Goal: Task Accomplishment & Management: Use online tool/utility

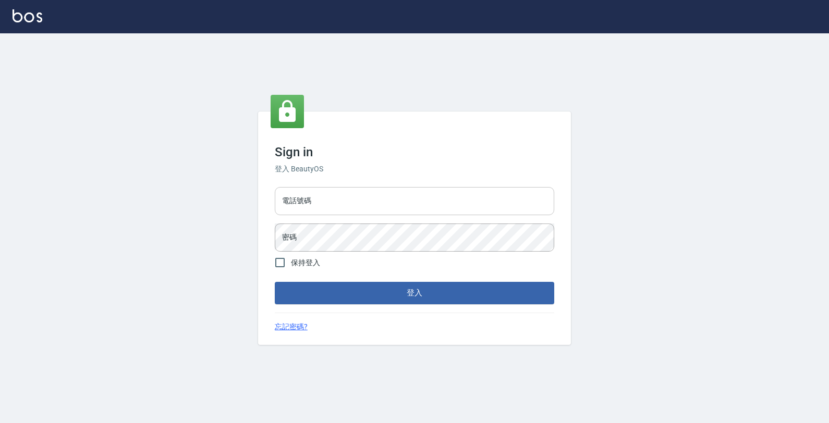
click at [434, 204] on input "電話號碼" at bounding box center [414, 201] width 279 height 28
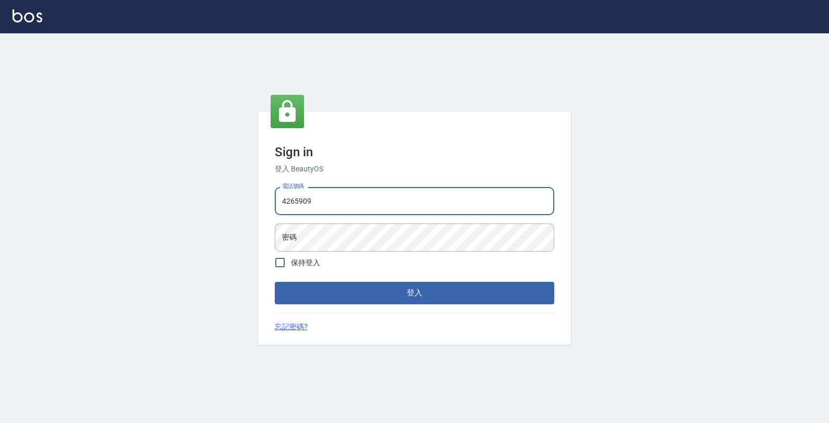
type input "4265909"
click at [275, 282] on button "登入" at bounding box center [414, 293] width 279 height 22
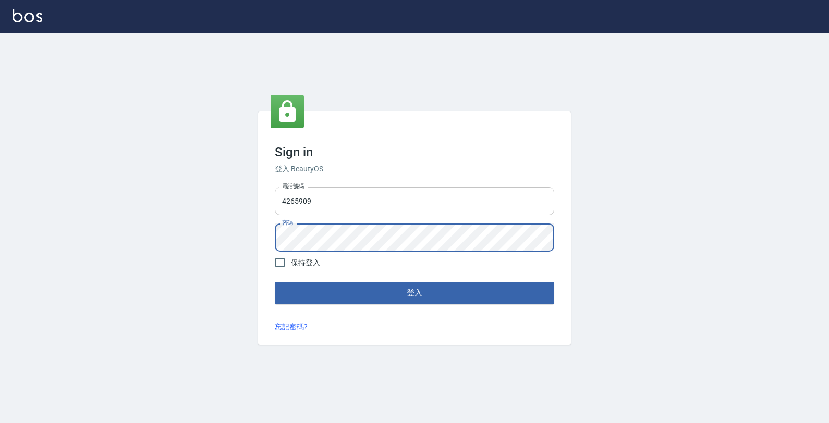
click at [275, 282] on button "登入" at bounding box center [414, 293] width 279 height 22
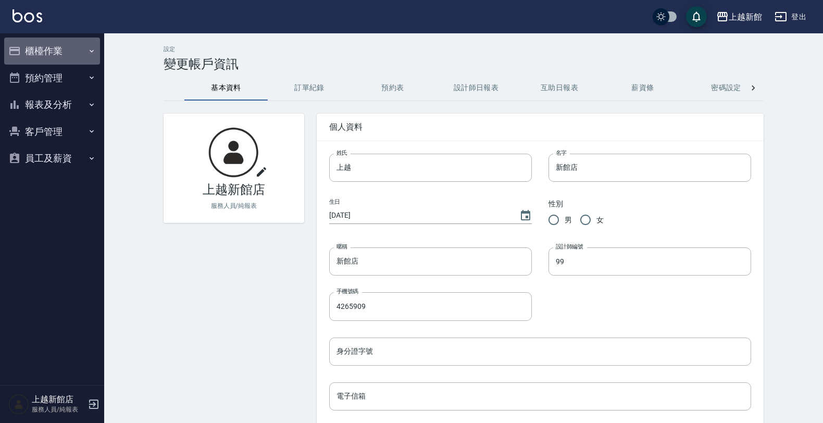
click at [53, 50] on button "櫃檯作業" at bounding box center [52, 51] width 96 height 27
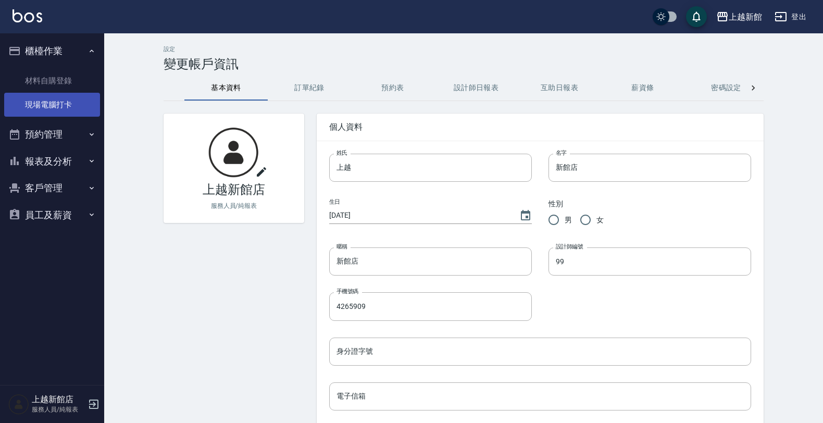
click at [63, 105] on link "現場電腦打卡" at bounding box center [52, 105] width 96 height 24
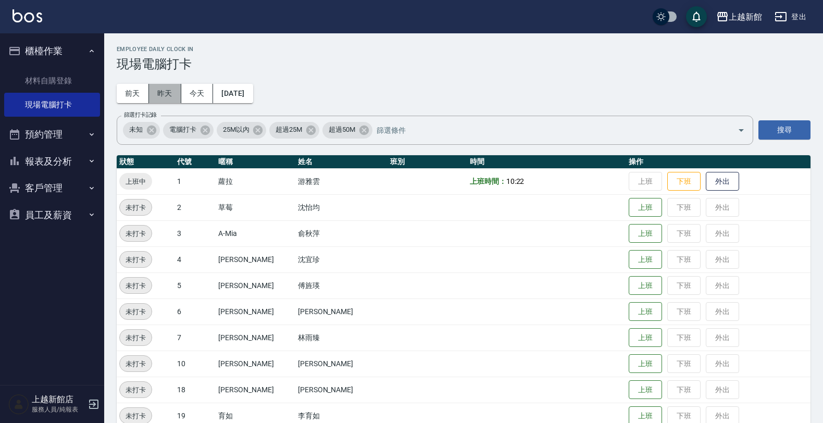
click at [175, 89] on button "昨天" at bounding box center [165, 93] width 32 height 19
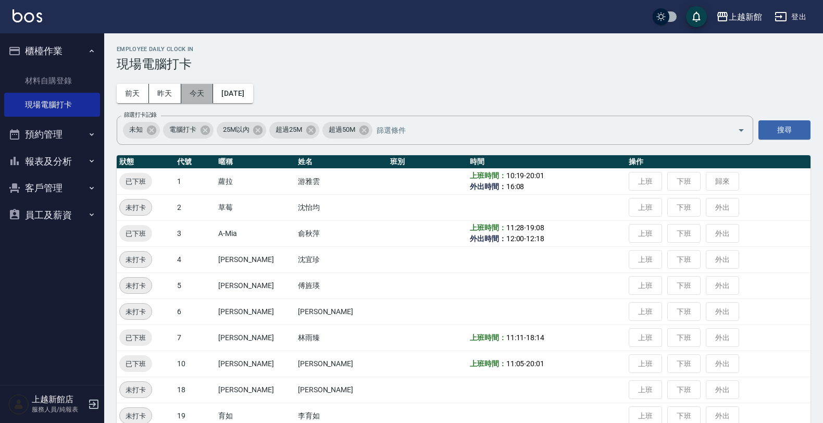
click at [199, 93] on button "今天" at bounding box center [197, 93] width 32 height 19
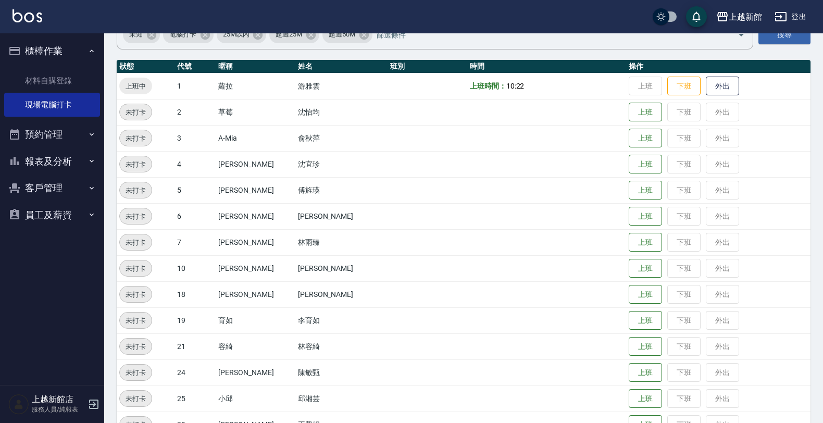
scroll to position [65, 0]
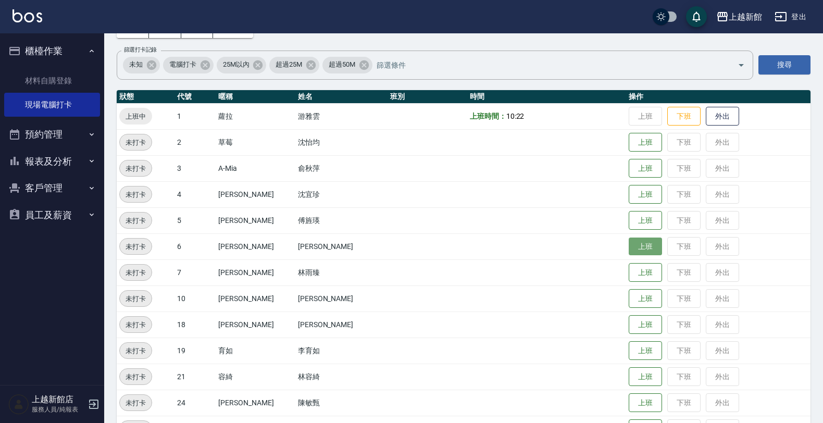
click at [629, 244] on button "上班" at bounding box center [645, 247] width 33 height 18
